Goal: Navigation & Orientation: Go to known website

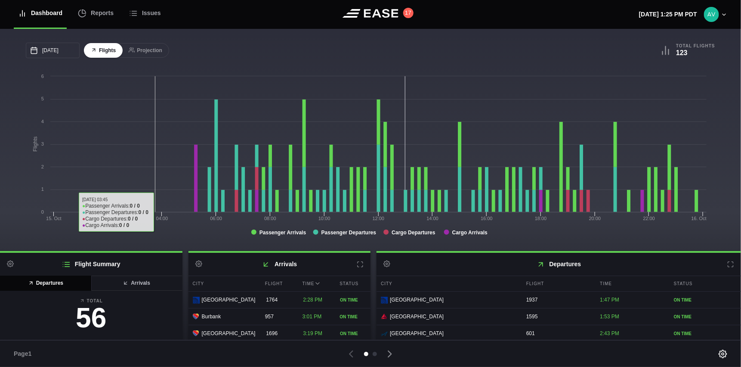
click at [143, 136] on rect at bounding box center [368, 158] width 685 height 172
click at [166, 115] on rect at bounding box center [368, 158] width 685 height 172
click at [166, 114] on rect at bounding box center [368, 158] width 685 height 172
click at [166, 111] on rect at bounding box center [368, 158] width 685 height 172
click at [168, 109] on rect at bounding box center [368, 158] width 685 height 172
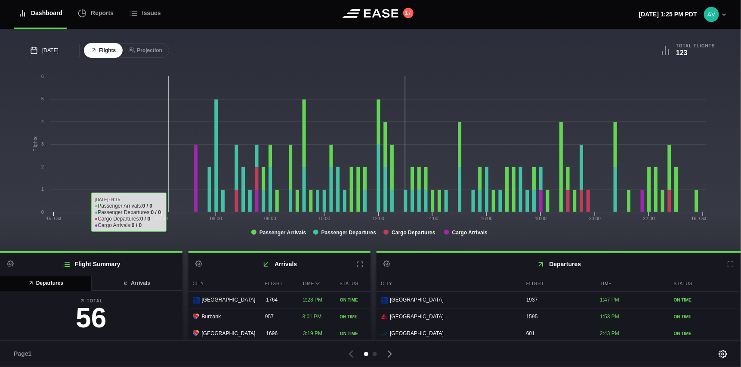
click at [170, 107] on rect at bounding box center [368, 158] width 685 height 172
click at [180, 90] on rect at bounding box center [368, 158] width 685 height 172
click at [180, 91] on rect at bounding box center [368, 158] width 685 height 172
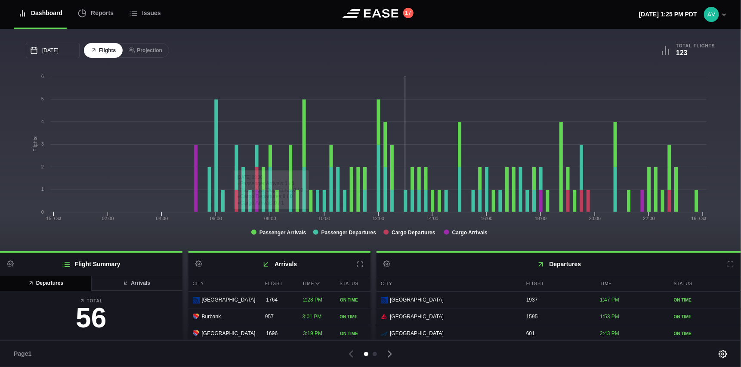
click at [289, 26] on header "Dashboard Reports Issues 17 [DATE] 1:25 PM PDT Settings Feed Status Submit Feed…" at bounding box center [370, 14] width 741 height 29
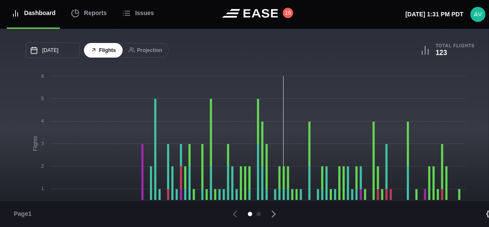
click at [374, 55] on div "[DATE] October Sun Mon Tue Wed Thu Fri Sat 28 29 [DATE] 1 2 3 4 5 6 7 8 9 10 11…" at bounding box center [250, 50] width 449 height 15
